Goal: Obtain resource: Download file/media

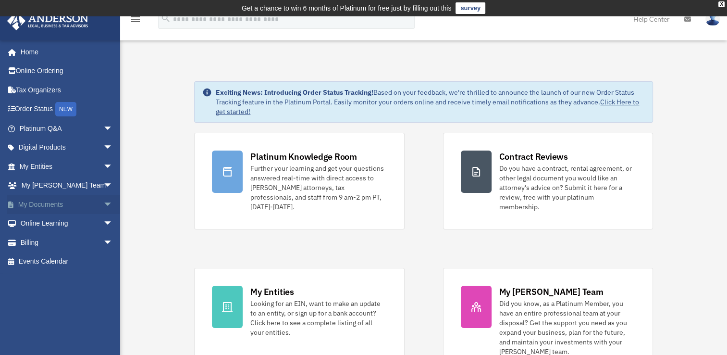
click at [103, 206] on span "arrow_drop_down" at bounding box center [112, 205] width 19 height 20
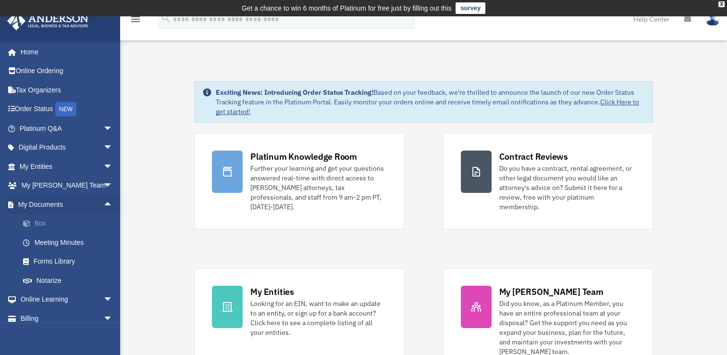
click at [38, 220] on link "Box" at bounding box center [70, 223] width 114 height 19
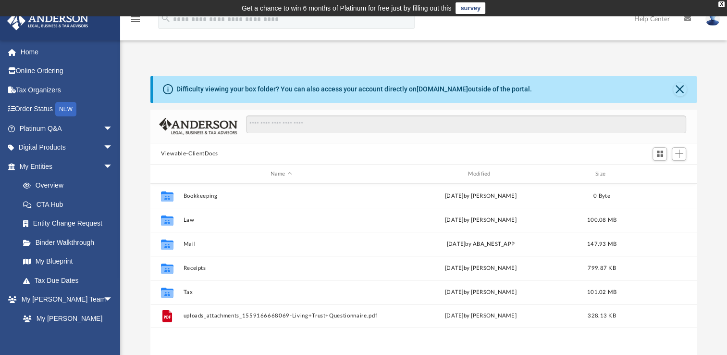
scroll to position [211, 539]
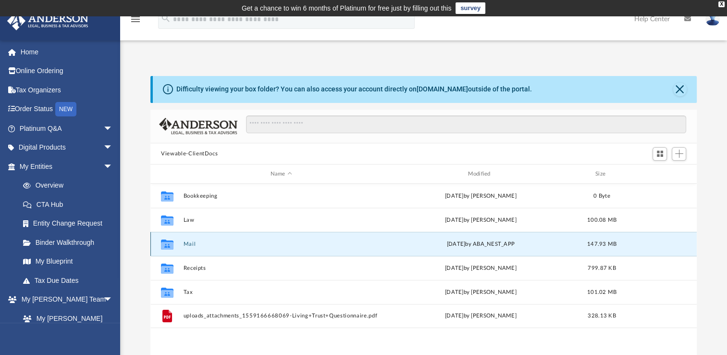
click at [190, 245] on button "Mail" at bounding box center [282, 244] width 196 height 6
click at [169, 243] on icon "grid" at bounding box center [167, 246] width 13 height 8
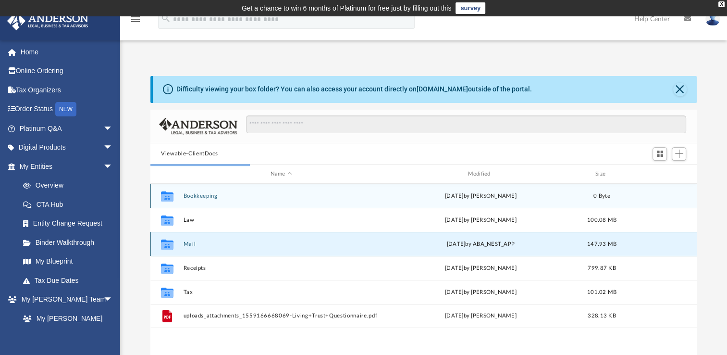
scroll to position [181, 539]
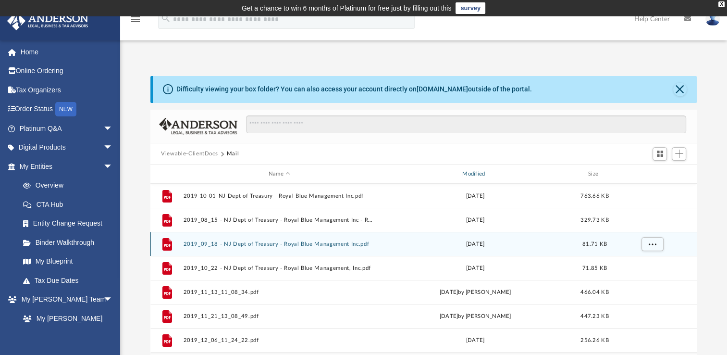
click at [475, 172] on div "Modified" at bounding box center [475, 174] width 192 height 9
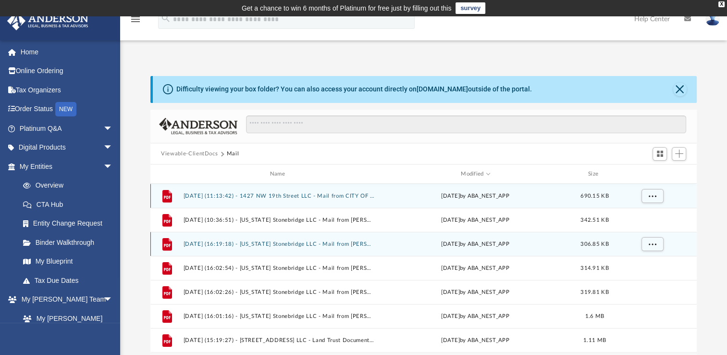
click at [299, 196] on button "2025.08.11 (11:13:42) - 1427 NW 19th Street LLC - Mail from CITY OF CAPE CORAL.…" at bounding box center [280, 196] width 192 height 6
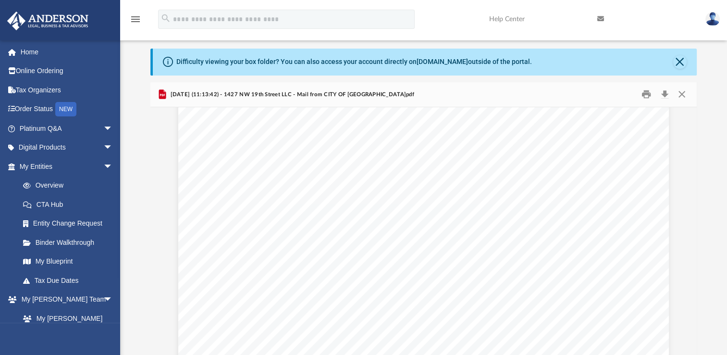
scroll to position [0, 0]
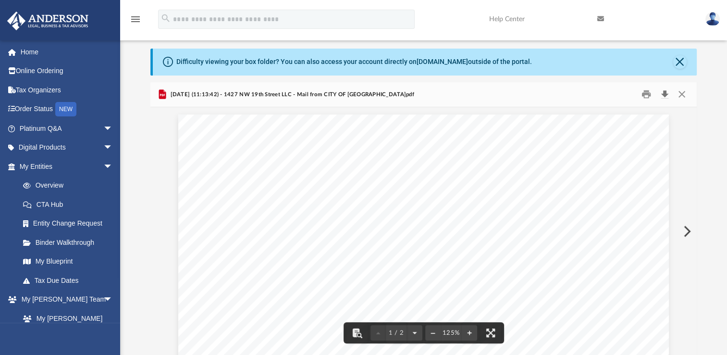
click at [662, 95] on button "Download" at bounding box center [664, 94] width 17 height 15
click at [683, 60] on button "Close" at bounding box center [680, 61] width 13 height 13
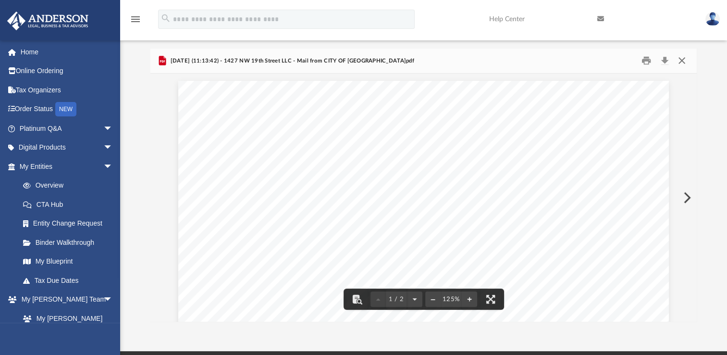
click at [681, 61] on button "Close" at bounding box center [681, 60] width 17 height 15
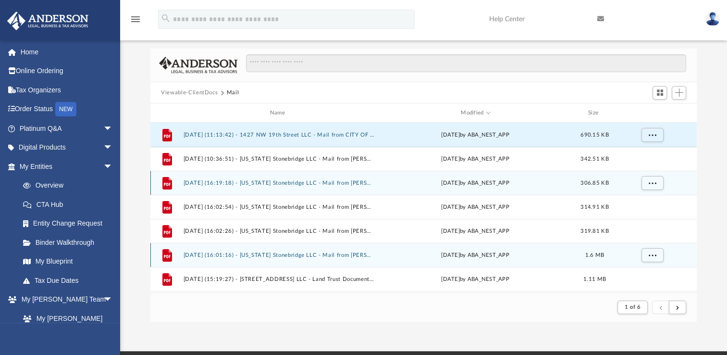
click at [349, 253] on button "2025.06.02 (16:01:16) - Texas Stonebridge LLC - Mail from Rick D. Barnes.pdf" at bounding box center [280, 255] width 192 height 6
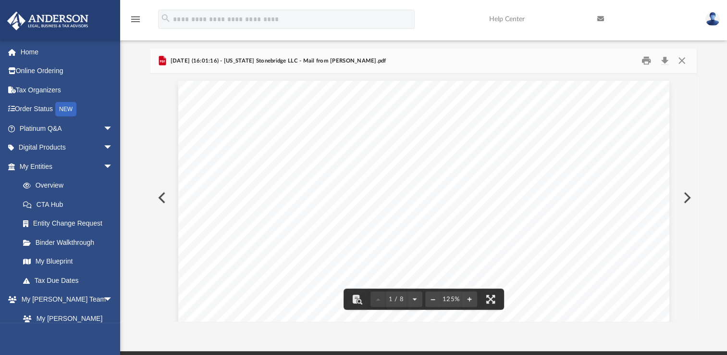
click at [687, 199] on button "Preview" at bounding box center [686, 197] width 21 height 27
click at [160, 198] on button "Preview" at bounding box center [160, 197] width 21 height 27
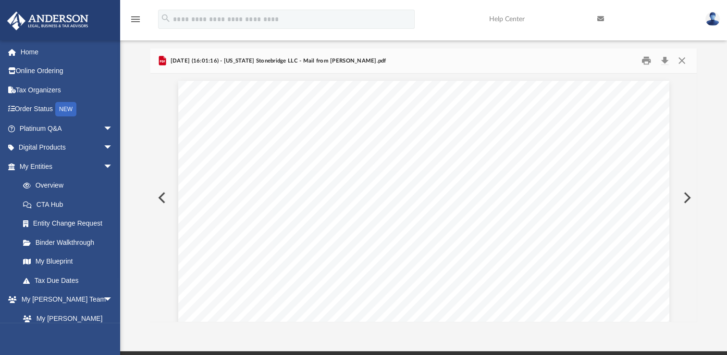
click at [160, 198] on button "Preview" at bounding box center [160, 197] width 21 height 27
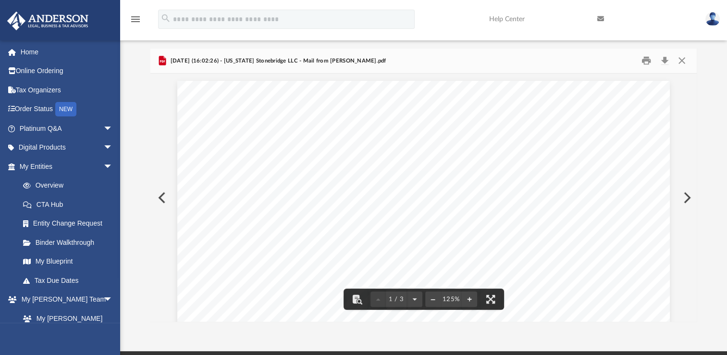
click at [160, 195] on button "Preview" at bounding box center [160, 197] width 21 height 27
click at [159, 196] on button "Preview" at bounding box center [160, 197] width 21 height 27
click at [166, 197] on button "Preview" at bounding box center [160, 197] width 21 height 27
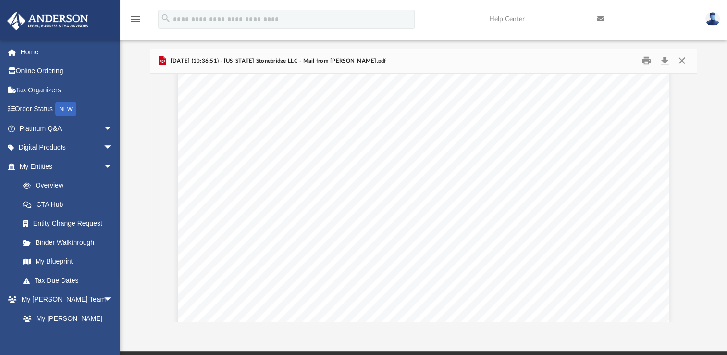
scroll to position [165, 0]
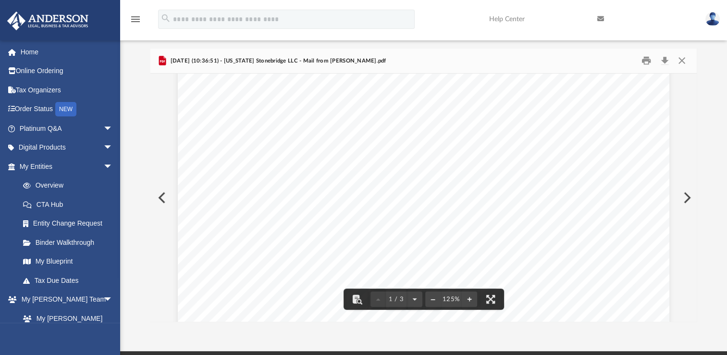
click at [163, 199] on button "Preview" at bounding box center [160, 197] width 21 height 27
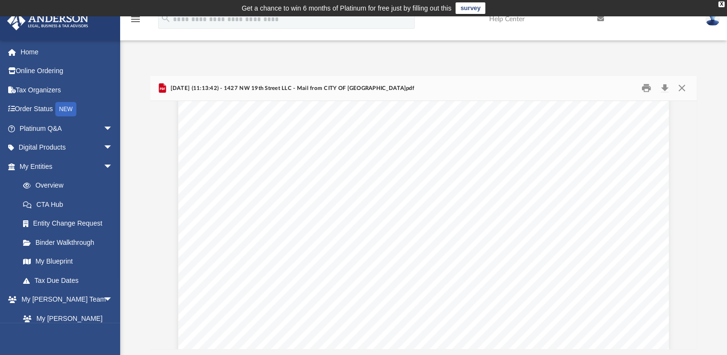
scroll to position [0, 0]
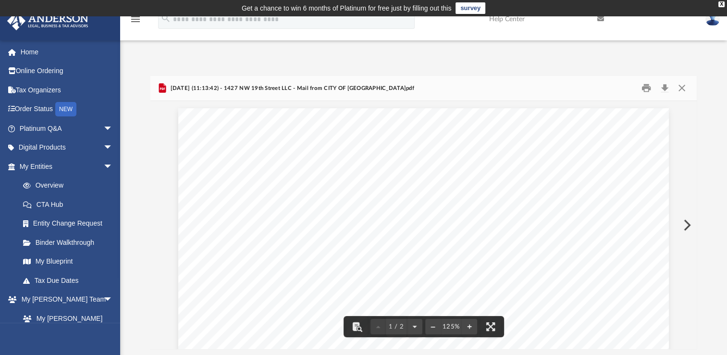
click at [687, 228] on button "Preview" at bounding box center [686, 225] width 21 height 27
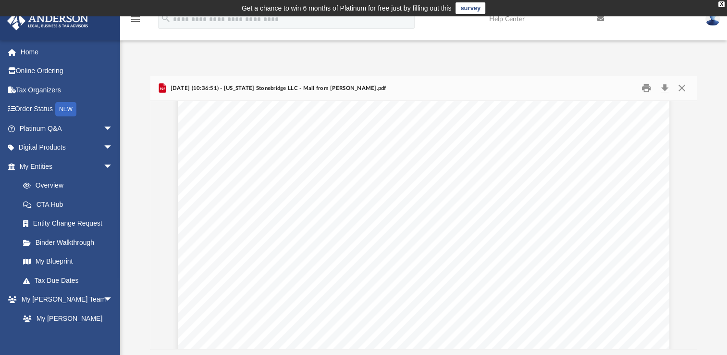
scroll to position [144, 0]
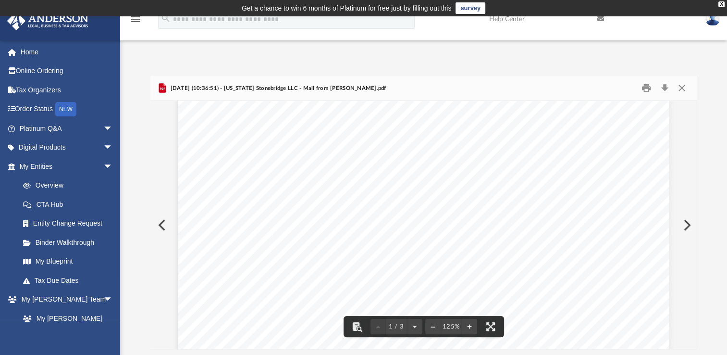
click at [688, 226] on button "Preview" at bounding box center [686, 225] width 21 height 27
click at [164, 226] on button "Preview" at bounding box center [160, 225] width 21 height 27
click at [687, 226] on button "Preview" at bounding box center [686, 225] width 21 height 27
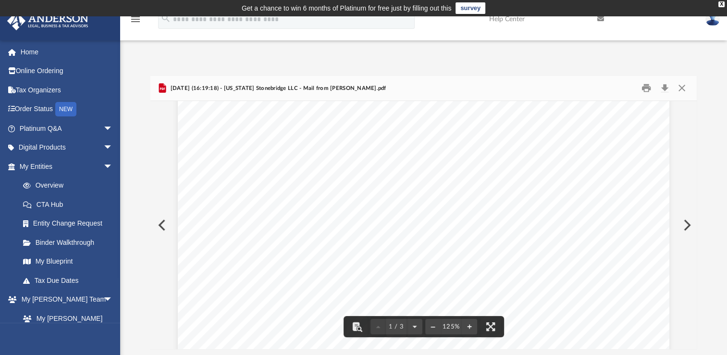
click at [686, 224] on button "Preview" at bounding box center [686, 225] width 21 height 27
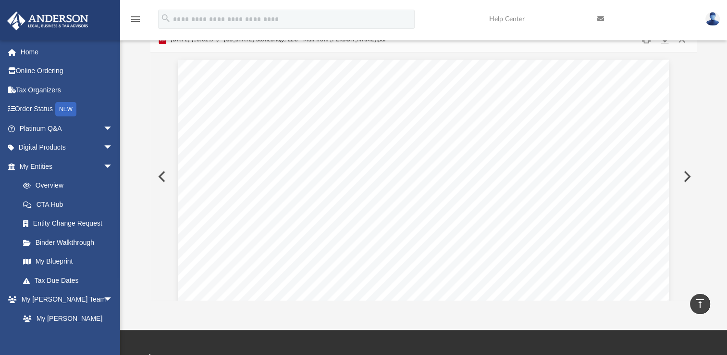
scroll to position [48, 0]
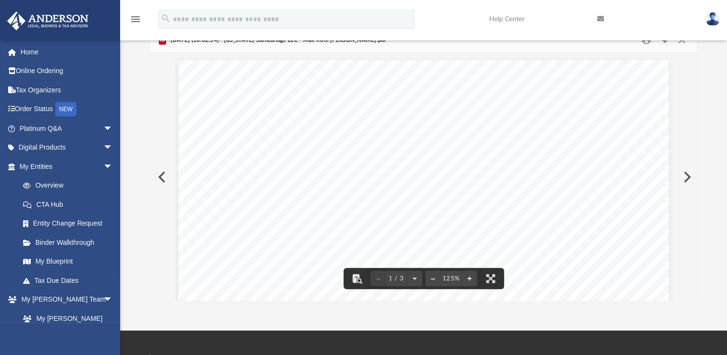
click at [687, 180] on button "Preview" at bounding box center [686, 176] width 21 height 27
